Goal: Task Accomplishment & Management: Use online tool/utility

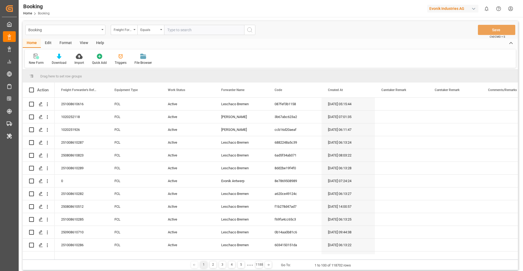
click at [69, 44] on div "Format" at bounding box center [65, 43] width 20 height 9
click at [40, 59] on div "Filter Rows" at bounding box center [37, 59] width 24 height 12
